Goal: Find specific page/section: Find specific page/section

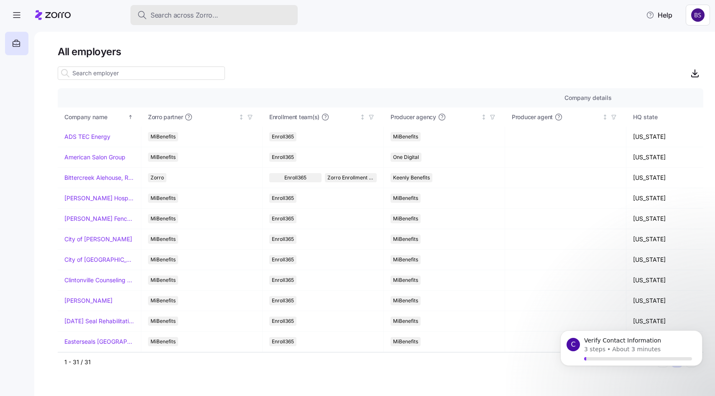
click at [191, 18] on span "Search across Zorro..." at bounding box center [185, 15] width 68 height 10
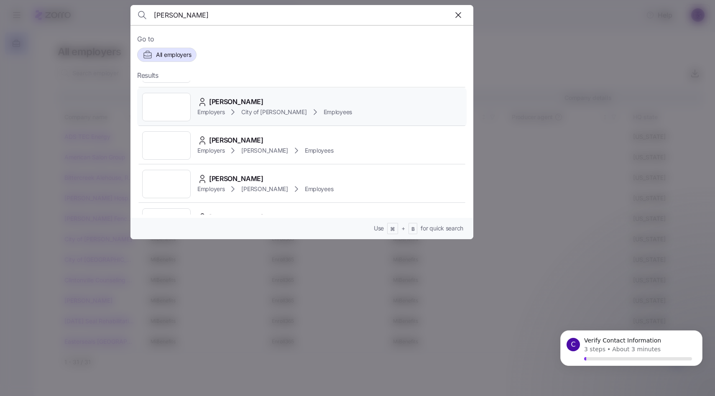
scroll to position [148, 0]
type input "[PERSON_NAME]"
click at [229, 139] on span "[PERSON_NAME]" at bounding box center [236, 139] width 54 height 10
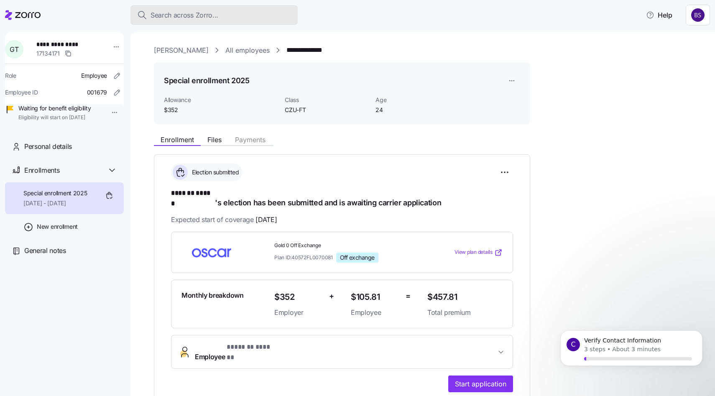
click at [205, 19] on span "Search across Zorro..." at bounding box center [185, 15] width 68 height 10
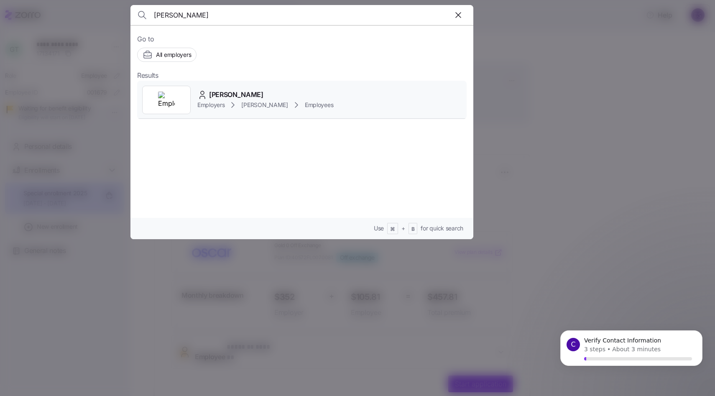
type input "[PERSON_NAME]"
click at [237, 93] on span "[PERSON_NAME]" at bounding box center [236, 95] width 54 height 10
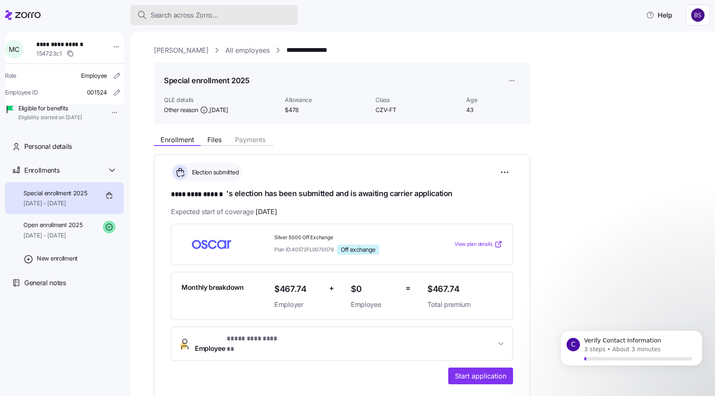
click at [175, 13] on span "Search across Zorro..." at bounding box center [185, 15] width 68 height 10
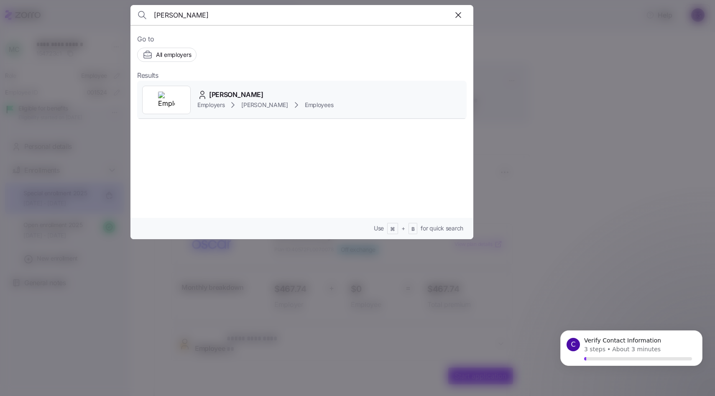
type input "[PERSON_NAME]"
click at [228, 97] on span "[PERSON_NAME]" at bounding box center [236, 95] width 54 height 10
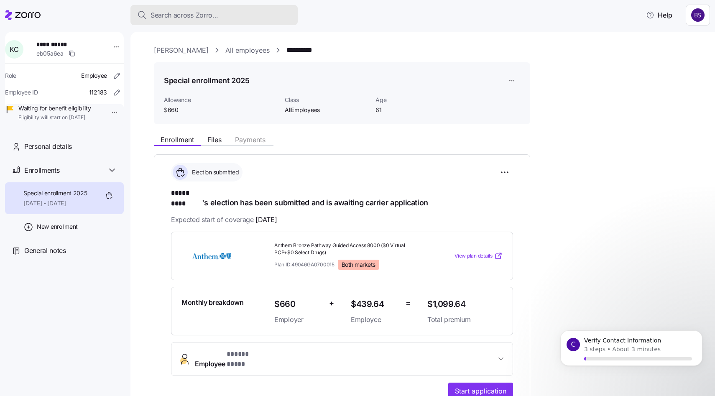
click at [185, 17] on span "Search across Zorro..." at bounding box center [185, 15] width 68 height 10
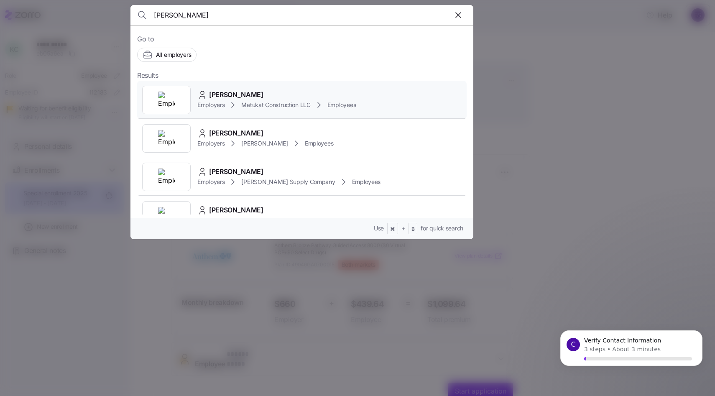
type input "[PERSON_NAME]"
click at [231, 97] on span "[PERSON_NAME]" at bounding box center [236, 95] width 54 height 10
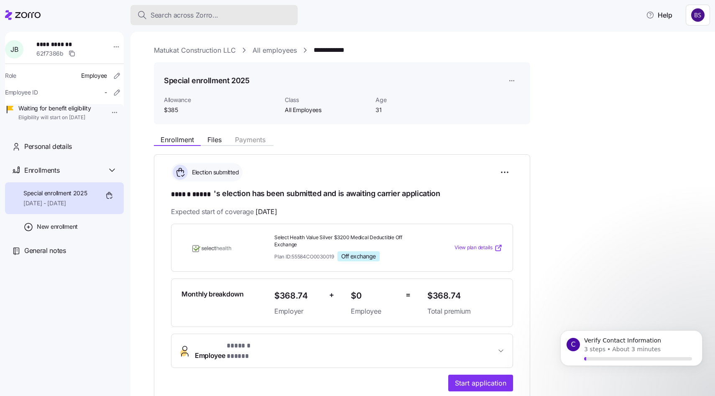
click at [184, 15] on span "Search across Zorro..." at bounding box center [185, 15] width 68 height 10
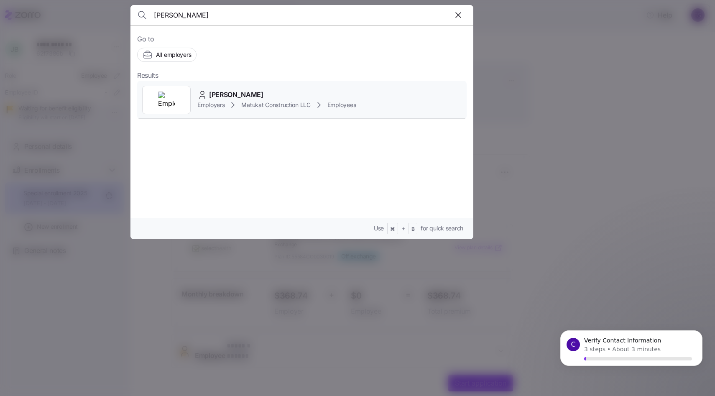
type input "[PERSON_NAME]"
click at [254, 102] on span "Matukat Construction LLC" at bounding box center [275, 105] width 69 height 8
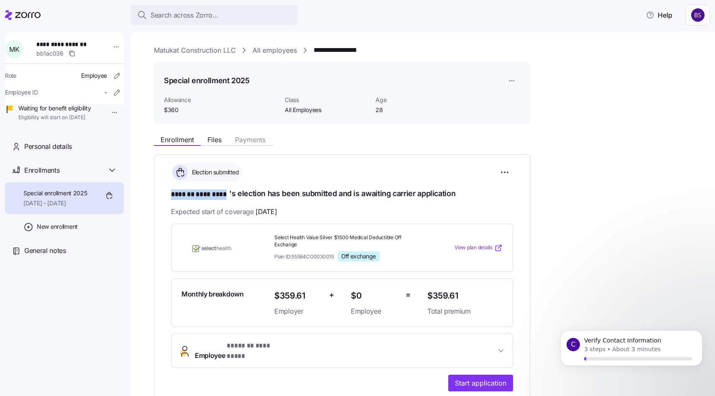
drag, startPoint x: 173, startPoint y: 193, endPoint x: 228, endPoint y: 191, distance: 55.3
click at [228, 191] on span "******* *********" at bounding box center [200, 194] width 58 height 10
copy span "******* *********"
click at [154, 16] on span "Search across Zorro..." at bounding box center [185, 15] width 68 height 10
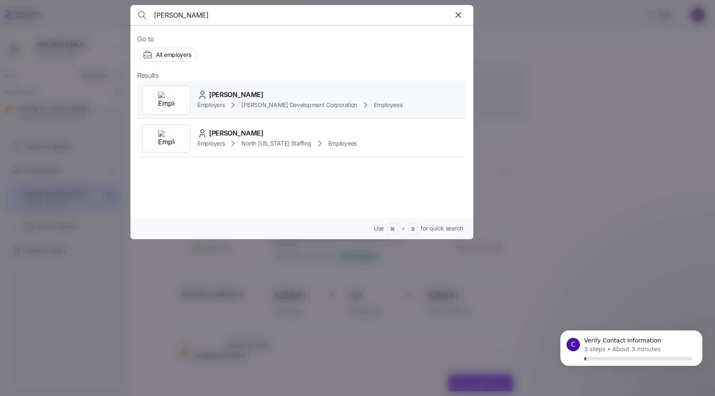
type input "[PERSON_NAME]"
click at [228, 96] on span "[PERSON_NAME]" at bounding box center [236, 95] width 54 height 10
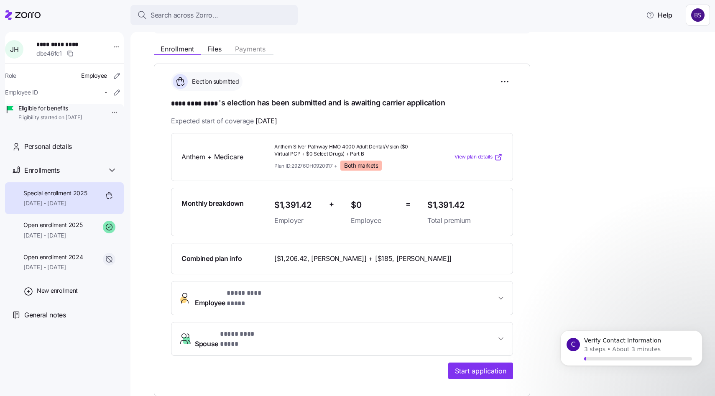
scroll to position [84, 0]
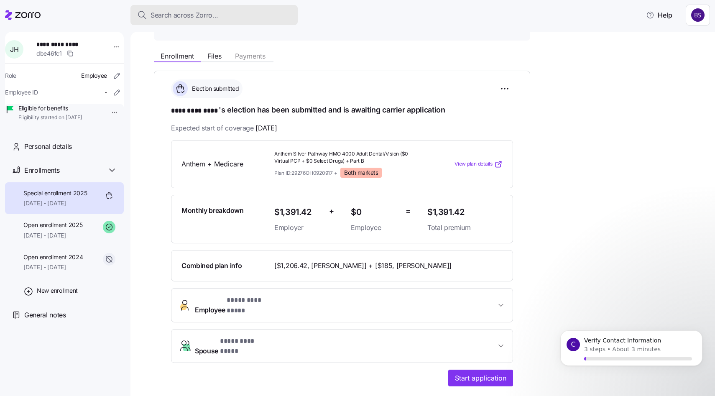
click at [184, 12] on span "Search across Zorro..." at bounding box center [185, 15] width 68 height 10
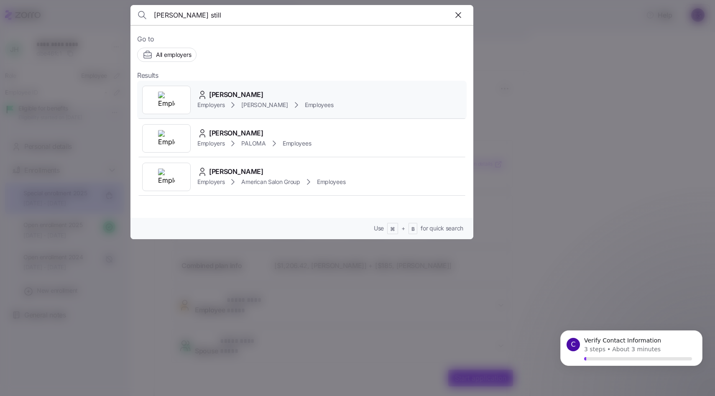
type input "[PERSON_NAME] still"
click at [239, 90] on span "[PERSON_NAME]" at bounding box center [236, 95] width 54 height 10
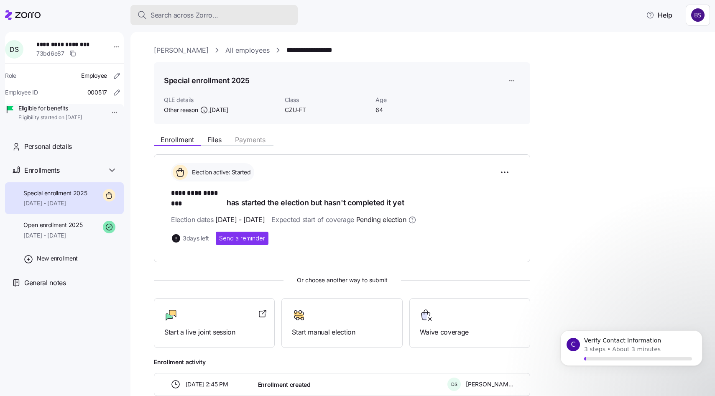
click at [196, 18] on span "Search across Zorro..." at bounding box center [185, 15] width 68 height 10
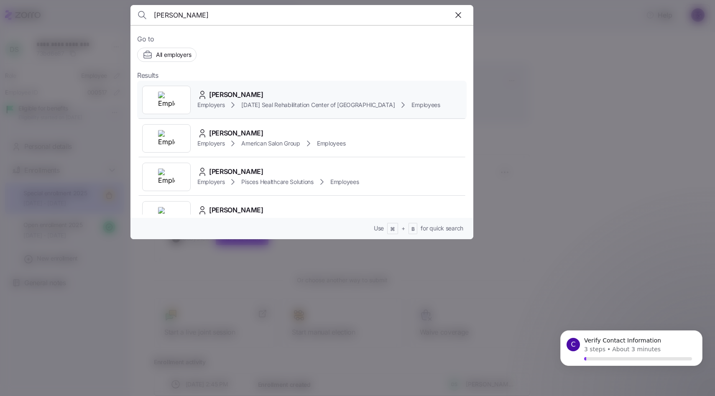
type input "[PERSON_NAME]"
click at [217, 90] on span "[PERSON_NAME]" at bounding box center [236, 95] width 54 height 10
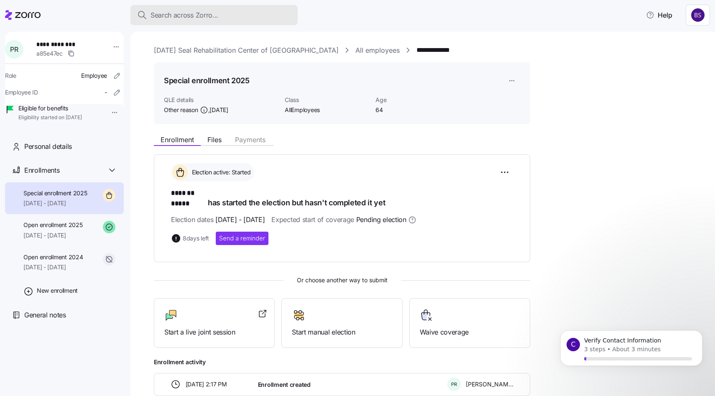
click at [197, 11] on span "Search across Zorro..." at bounding box center [185, 15] width 68 height 10
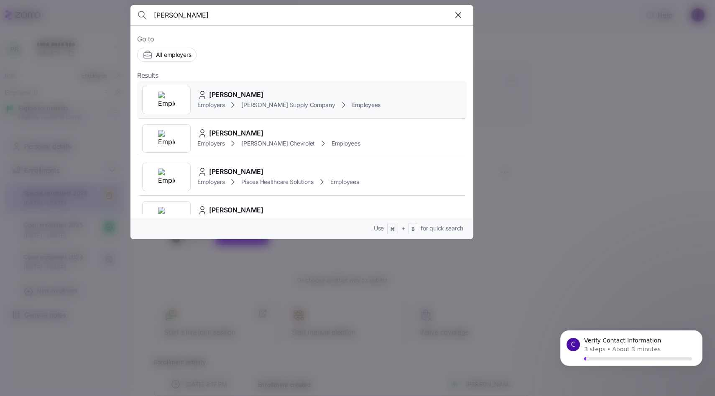
type input "[PERSON_NAME]"
click at [236, 87] on div "[PERSON_NAME] Employers [PERSON_NAME] Supply Company Employees" at bounding box center [302, 100] width 330 height 38
